Goal: Information Seeking & Learning: Find specific fact

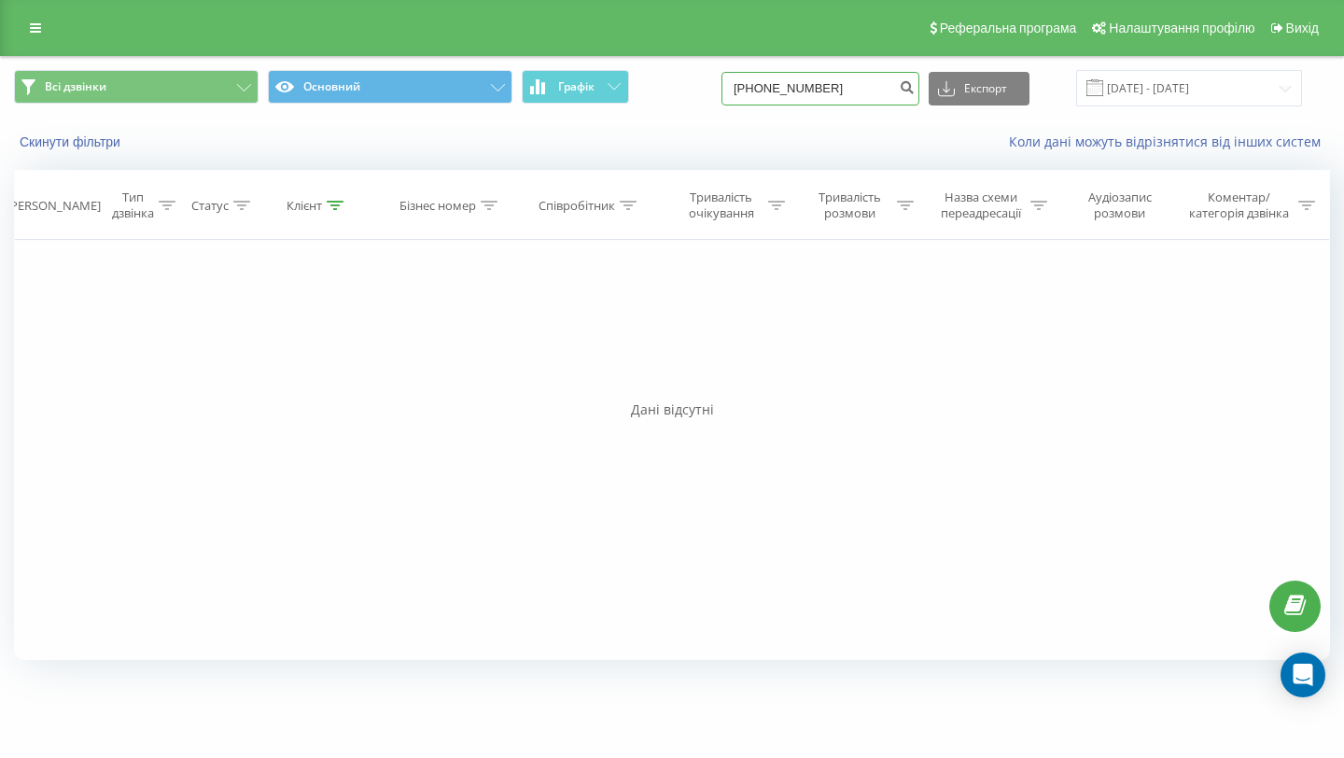
drag, startPoint x: 891, startPoint y: 94, endPoint x: 732, endPoint y: 94, distance: 159.6
click at [736, 94] on div "Всі дзвінки Основний Графік +380(66)8201699 Експорт .csv .xls .xlsx 20.05.2025 …" at bounding box center [672, 88] width 1316 height 36
click at [803, 91] on input at bounding box center [820, 89] width 198 height 34
paste input "+380 (50) 933 01 00"
type input "+380 (50) 933 01 00"
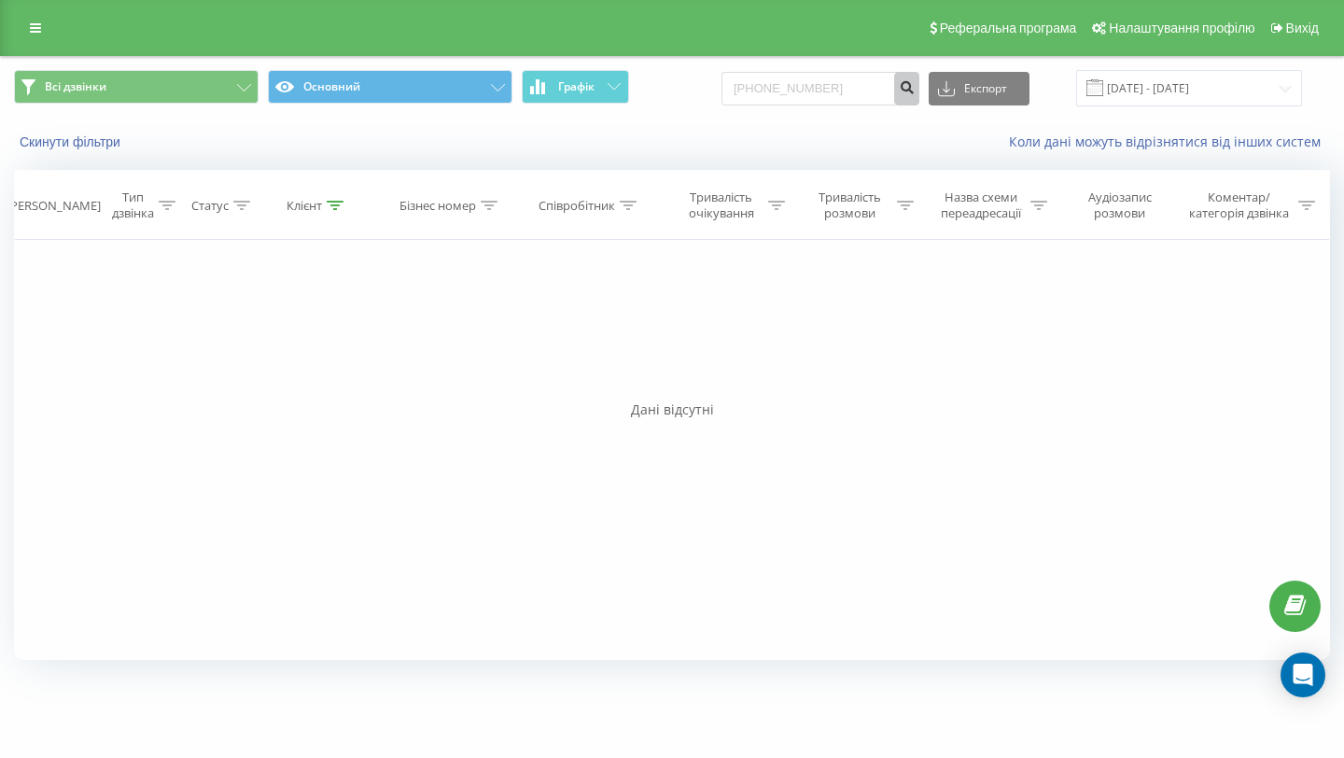
click at [915, 91] on icon "submit" at bounding box center [907, 84] width 16 height 11
click at [803, 89] on input "[PHONE_NUMBER]" at bounding box center [820, 89] width 198 height 34
type input "[PHONE_NUMBER]"
click at [915, 89] on icon "submit" at bounding box center [907, 84] width 16 height 11
drag, startPoint x: 864, startPoint y: 91, endPoint x: 756, endPoint y: 91, distance: 108.2
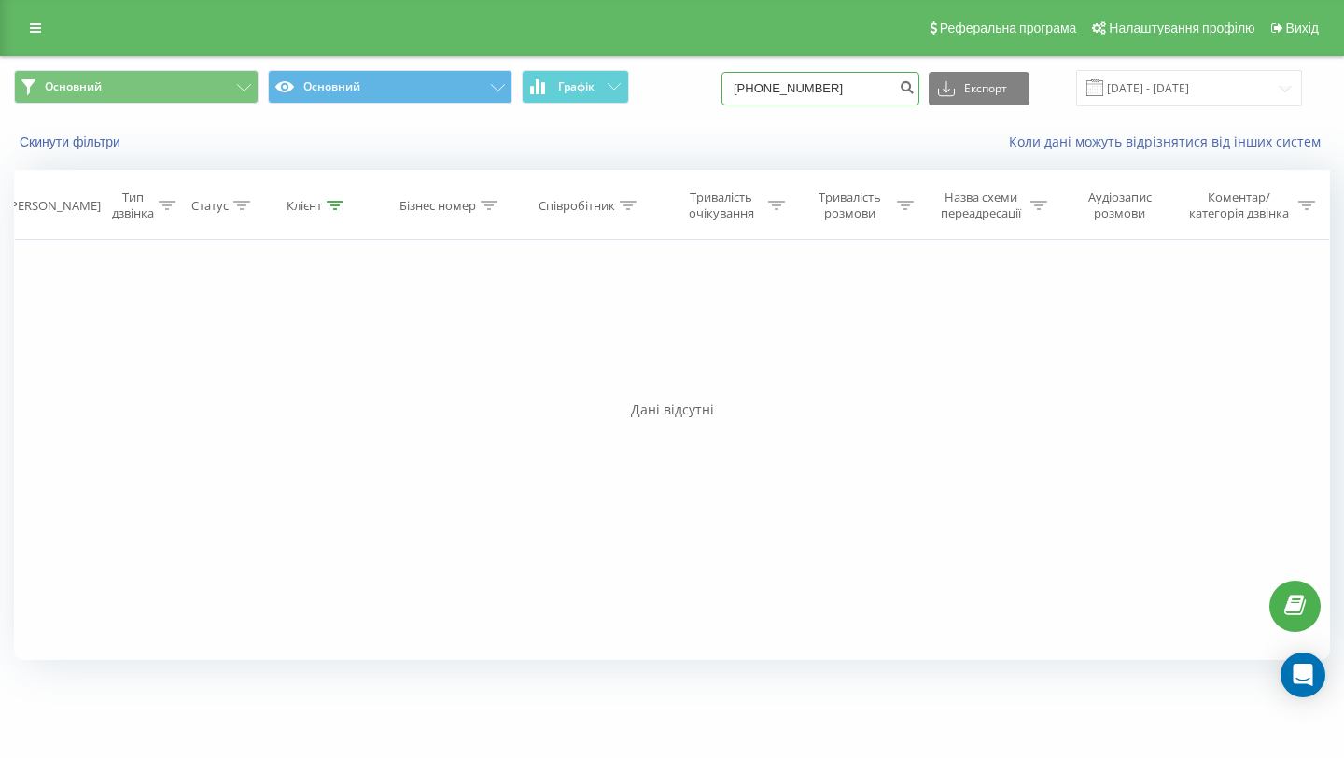
click at [759, 91] on div "Основний Основний Графік 0(50)9330100 Експорт .csv .xls .xlsx 21.05.2025 - 21.0…" at bounding box center [672, 88] width 1316 height 36
type input "0509330100"
click at [915, 85] on icon "submit" at bounding box center [907, 84] width 16 height 11
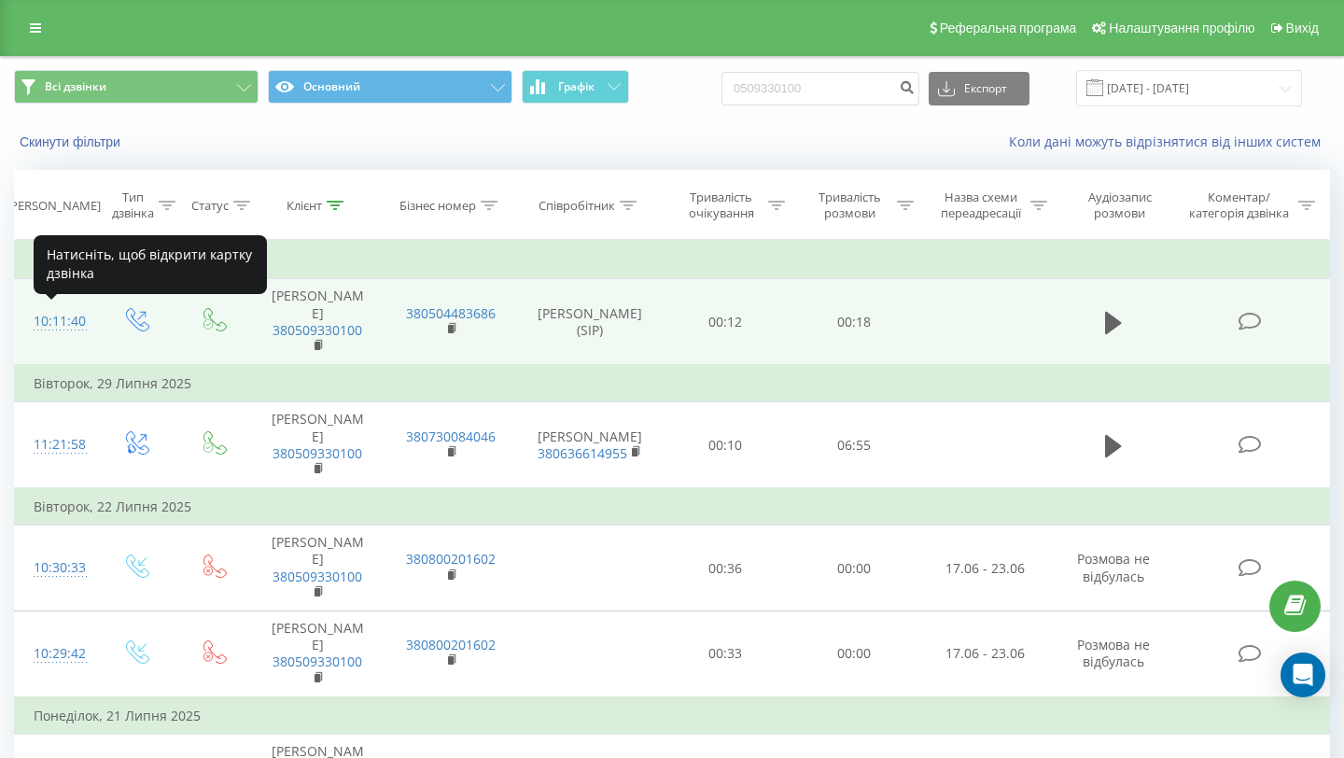
click at [58, 324] on div "10:11:40" at bounding box center [56, 321] width 45 height 36
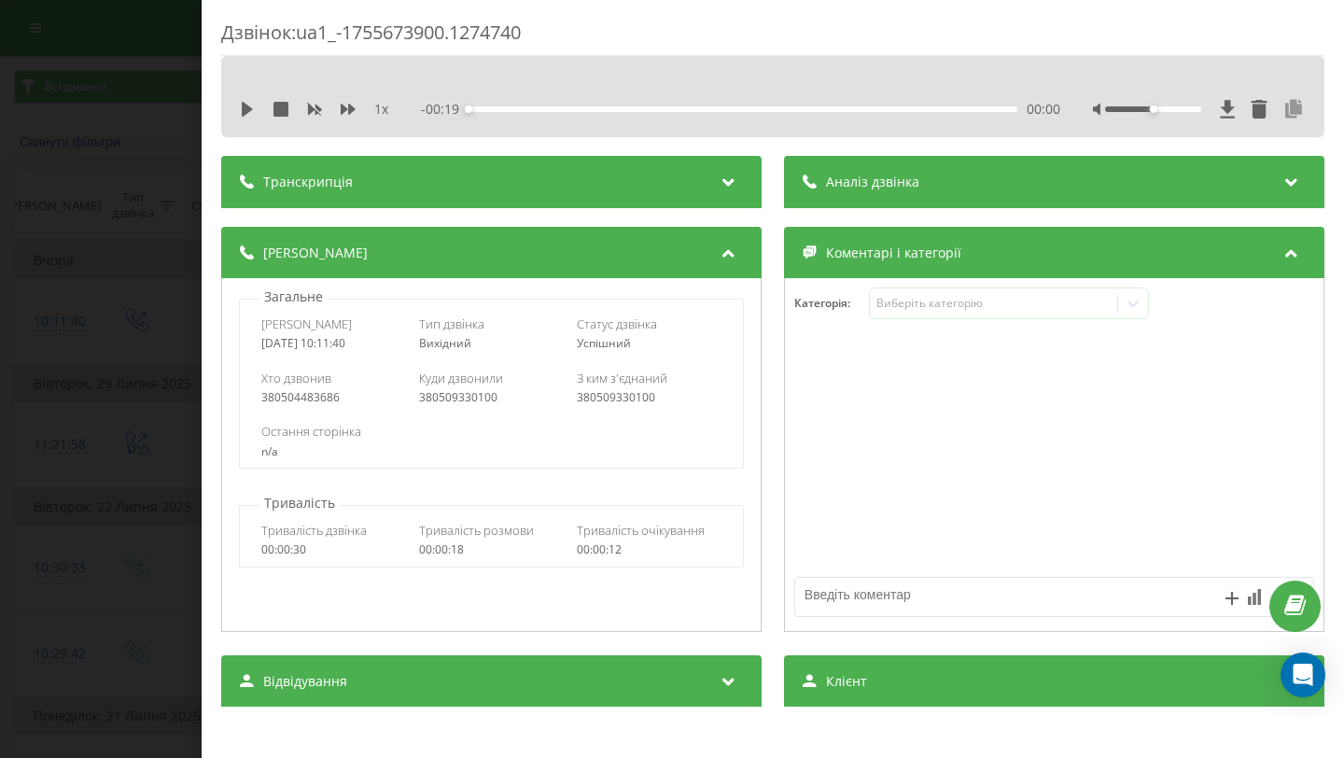
click at [1295, 107] on icon at bounding box center [1293, 109] width 22 height 19
click at [69, 398] on div "Дзвінок : ua1_-1755673900.1274740 1 x - 00:19 00:00 00:00 Транскрипція Для AI-а…" at bounding box center [672, 379] width 1344 height 758
